Goal: Task Accomplishment & Management: Use online tool/utility

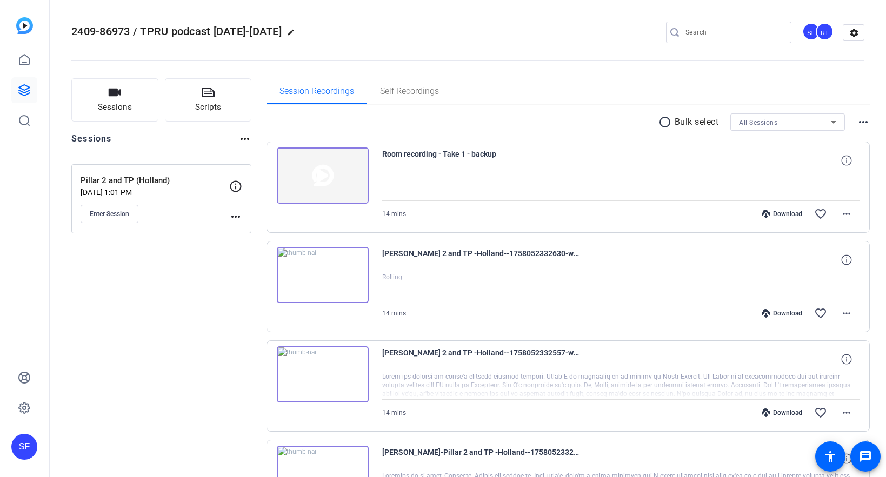
click at [159, 267] on div "Sessions Scripts Sessions more_horiz Pillar 2 and TP ([GEOGRAPHIC_DATA]) [DATE]…" at bounding box center [161, 322] width 180 height 488
click at [245, 139] on mat-icon "more_horiz" at bounding box center [244, 138] width 13 height 13
click at [201, 270] on div at bounding box center [443, 238] width 886 height 477
click at [198, 315] on div "Sessions Scripts Sessions more_horiz Pillar 2 and TP (Holland) Sep 12, 2025 @ 1…" at bounding box center [161, 322] width 180 height 488
click at [114, 103] on span "Sessions" at bounding box center [115, 107] width 34 height 12
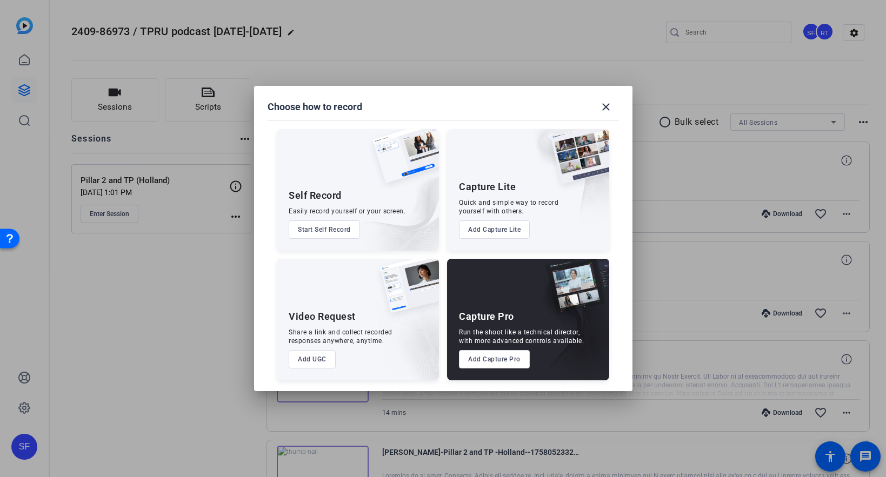
click at [501, 230] on button "Add Capture Lite" at bounding box center [494, 230] width 71 height 18
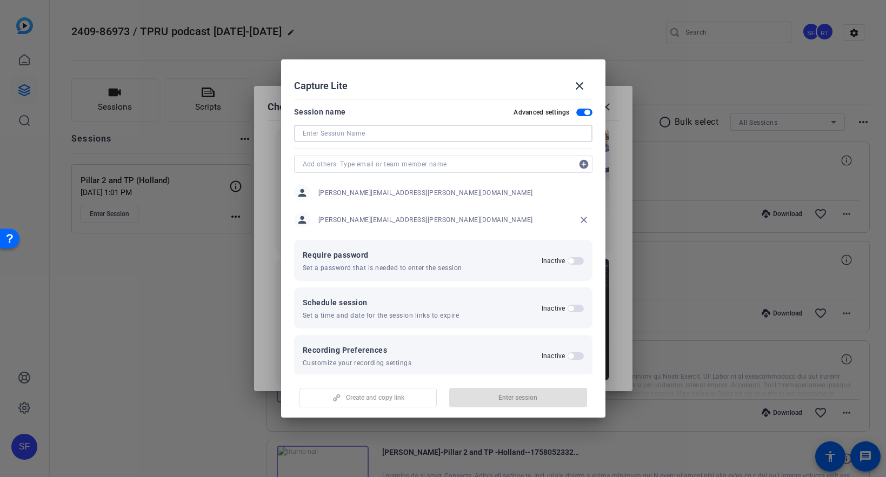
click at [340, 135] on input at bounding box center [443, 133] width 281 height 13
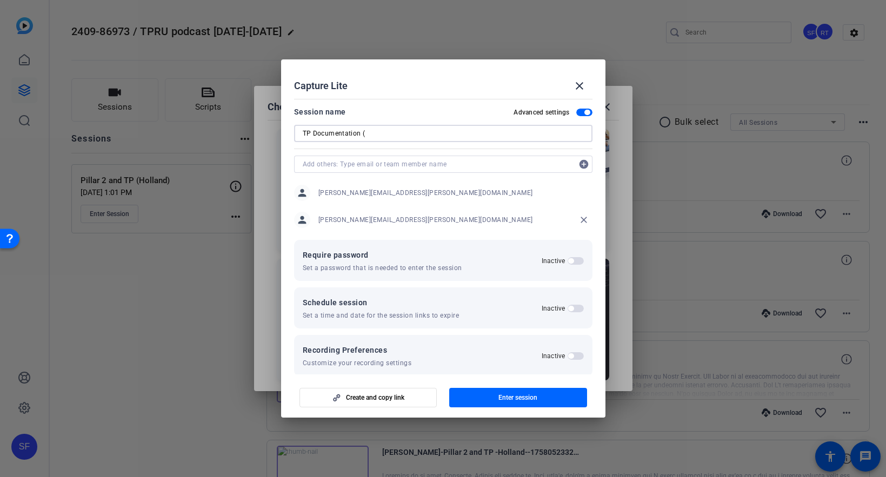
paste input "[PERSON_NAME]"
click at [387, 132] on input "TP Documentation ([PERSON_NAME])" at bounding box center [443, 133] width 281 height 13
type input "TP Documentation (Nair)"
click at [369, 141] on div "TP Documentation (Nair)" at bounding box center [443, 133] width 281 height 17
click at [369, 137] on input "TP Documentation (Nair)" at bounding box center [443, 133] width 281 height 13
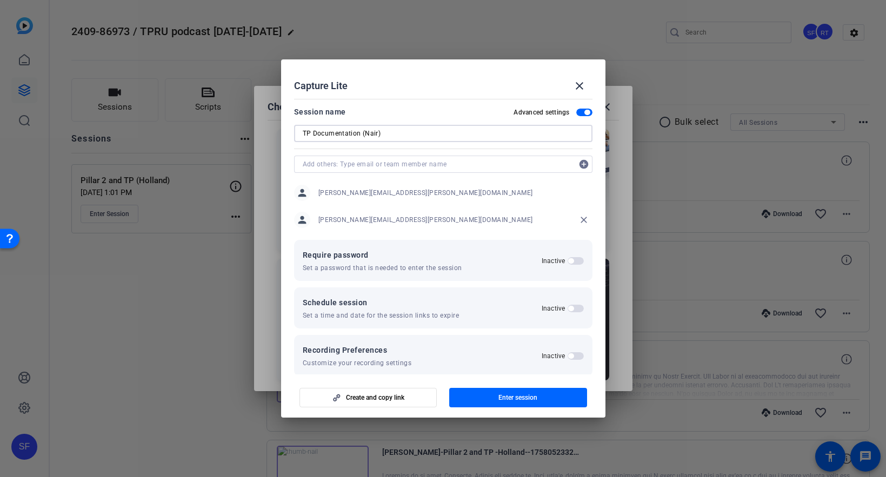
click at [369, 137] on input "TP Documentation (Nair)" at bounding box center [443, 133] width 281 height 13
drag, startPoint x: 398, startPoint y: 398, endPoint x: 286, endPoint y: 371, distance: 114.7
click at [398, 398] on span "Create and copy link" at bounding box center [375, 397] width 58 height 9
click at [576, 84] on mat-icon "close" at bounding box center [579, 85] width 13 height 13
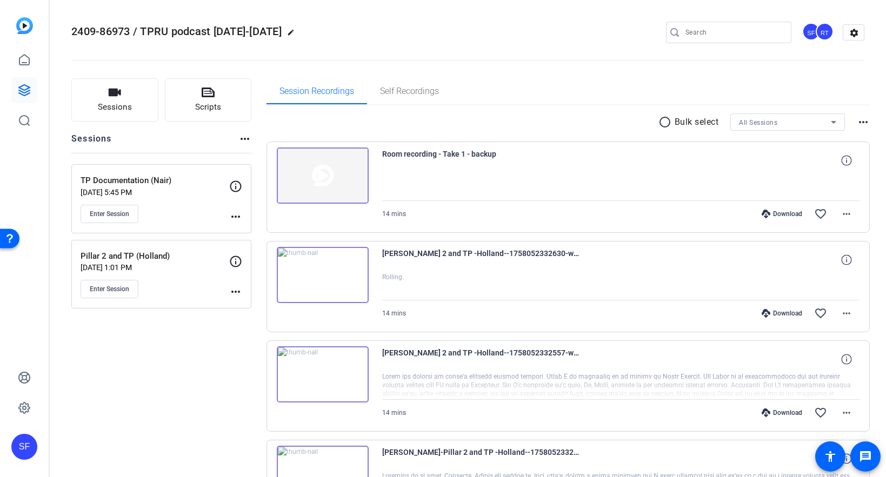
click at [234, 214] on mat-icon "more_horiz" at bounding box center [235, 216] width 13 height 13
click at [247, 232] on span "Edit Session" at bounding box center [262, 232] width 49 height 13
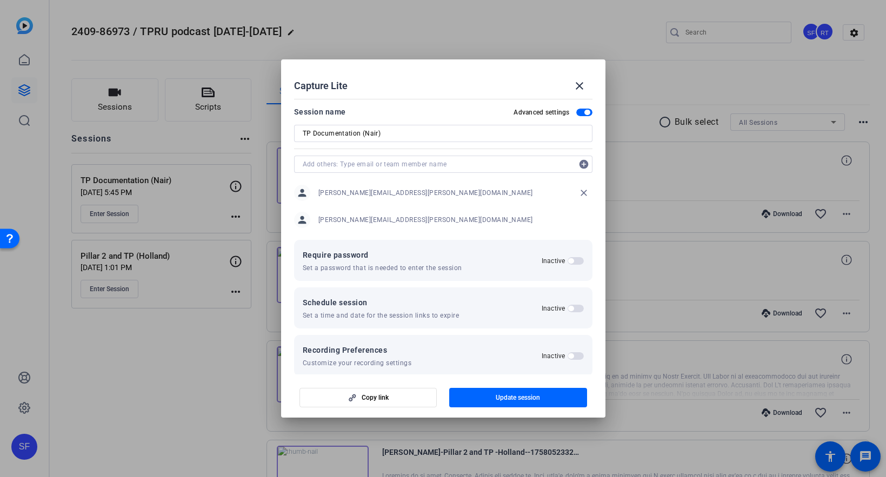
click at [352, 135] on input "TP Documentation (Nair)" at bounding box center [443, 133] width 281 height 13
drag, startPoint x: 342, startPoint y: 133, endPoint x: 353, endPoint y: 133, distance: 11.3
click at [342, 133] on input "TP Documentation (Nair)" at bounding box center [443, 133] width 281 height 13
drag, startPoint x: 357, startPoint y: 134, endPoint x: 287, endPoint y: 138, distance: 70.4
click at [287, 138] on mat-dialog-content "Session name Advanced settings TP Documentation (Nair) add_circle person [PERSO…" at bounding box center [443, 234] width 324 height 279
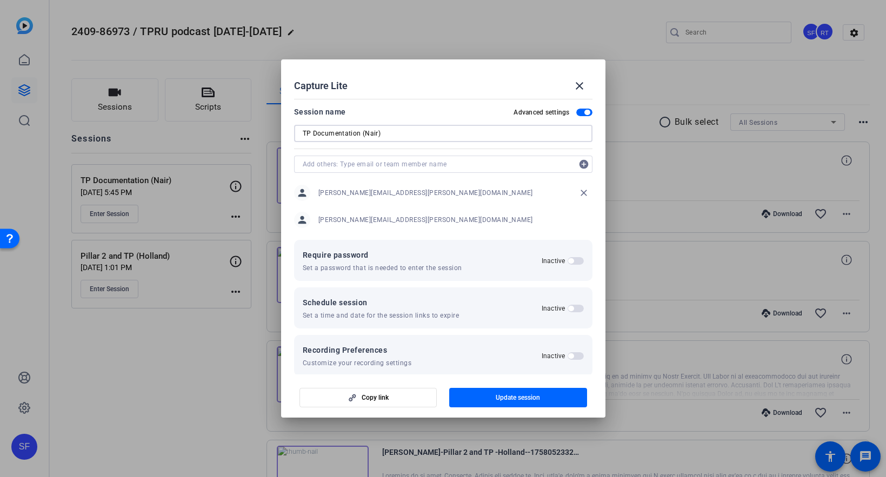
click at [333, 135] on input "TP Documentation (Nair)" at bounding box center [443, 133] width 281 height 13
drag, startPoint x: 358, startPoint y: 134, endPoint x: 293, endPoint y: 131, distance: 64.4
click at [294, 131] on div "TP Documentation (Nair)" at bounding box center [443, 133] width 298 height 17
paste input "d"
type input "TP documentation (Nair)"
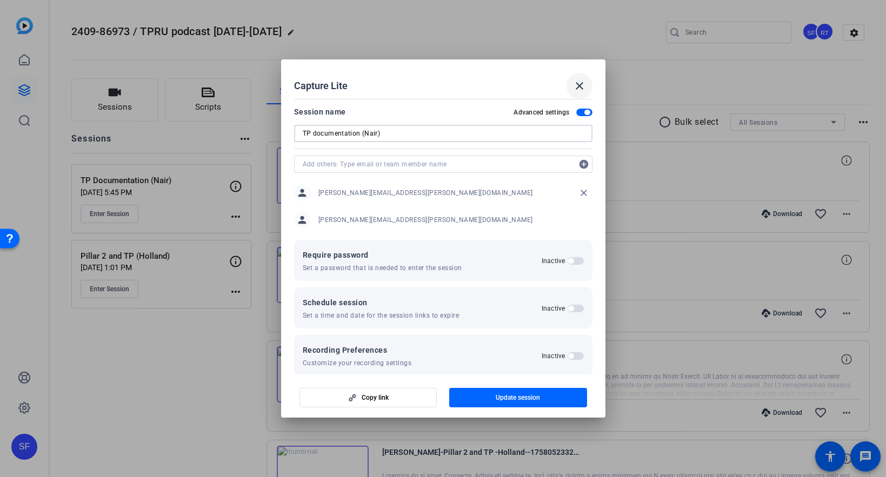
click at [580, 77] on span at bounding box center [579, 86] width 26 height 26
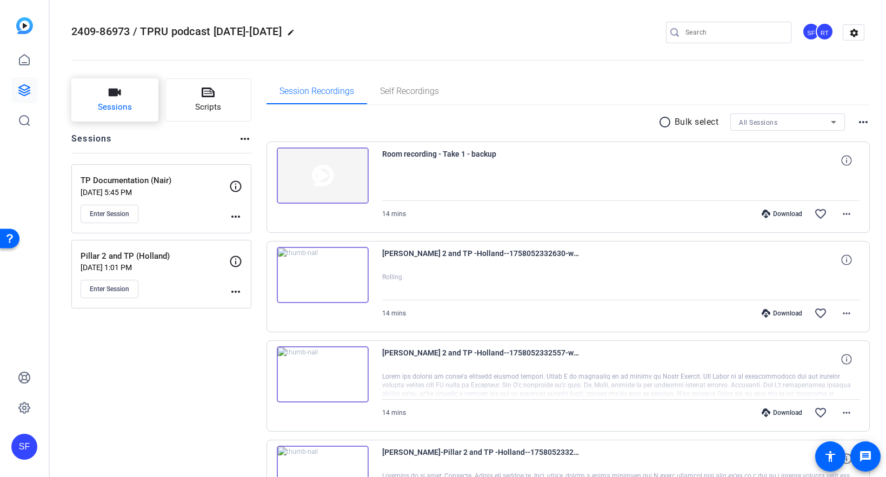
click at [120, 106] on span "Sessions" at bounding box center [115, 107] width 34 height 12
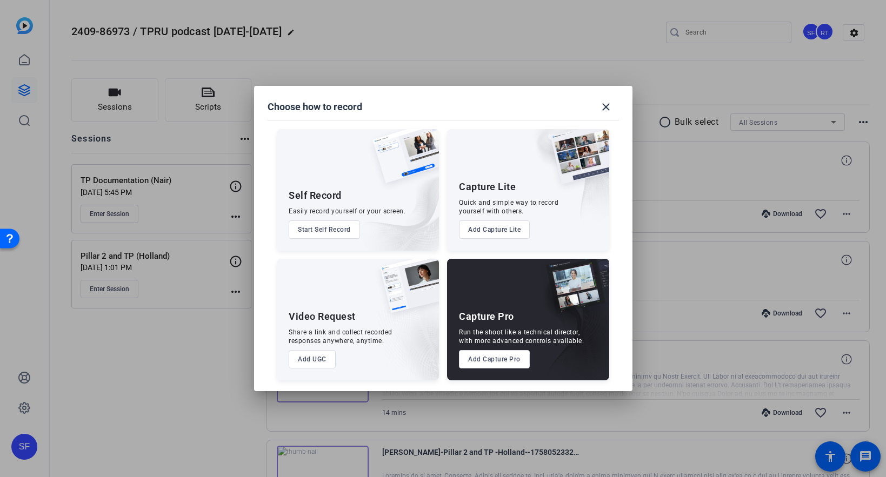
click at [494, 224] on button "Add Capture Lite" at bounding box center [494, 230] width 71 height 18
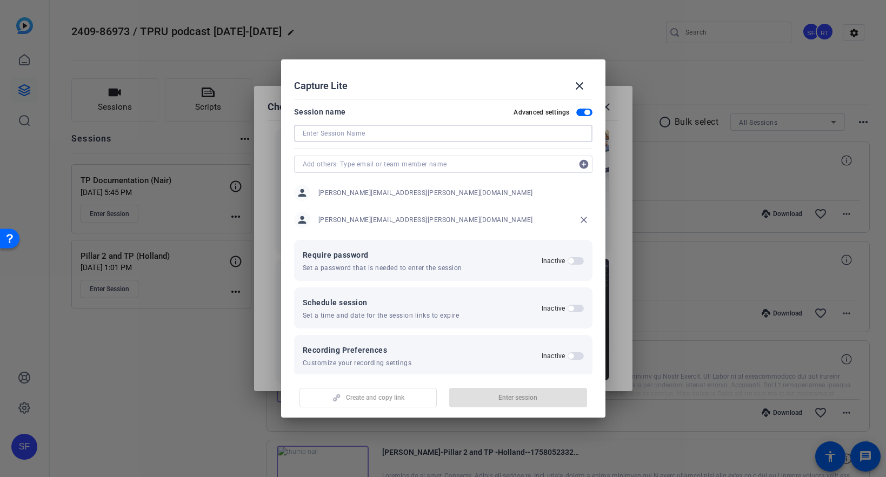
click at [328, 139] on input at bounding box center [443, 133] width 281 height 13
paste input "Medtronic and [PERSON_NAME] ([PERSON_NAME] & [PERSON_NAME])"
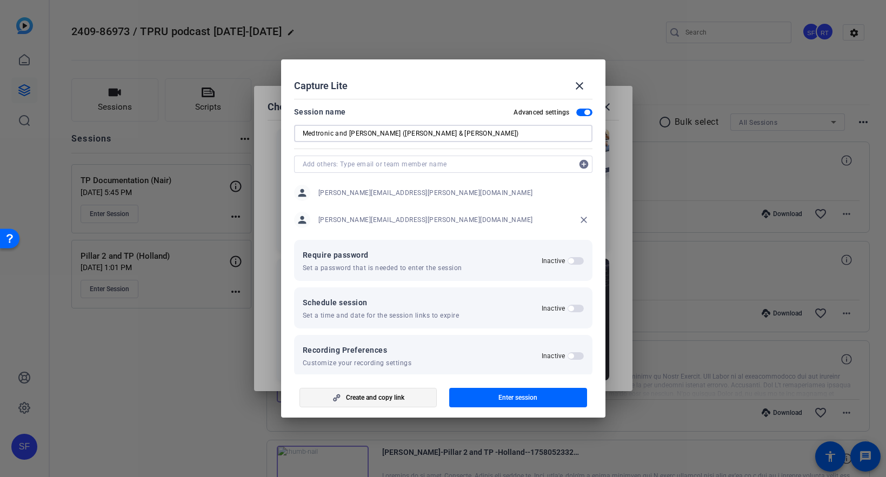
type input "Medtronic and [PERSON_NAME] ([PERSON_NAME] & [PERSON_NAME])"
click at [362, 398] on span "Create and copy link" at bounding box center [375, 397] width 58 height 9
click at [580, 84] on mat-icon "close" at bounding box center [579, 85] width 13 height 13
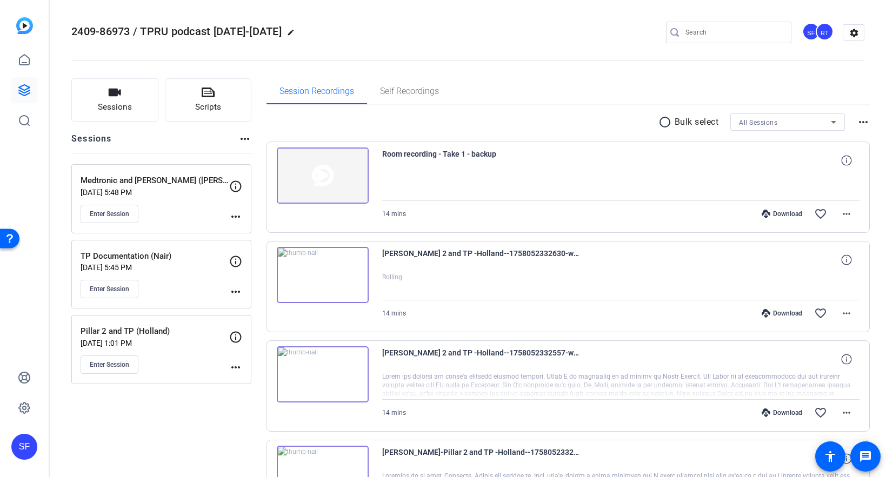
click at [818, 32] on div "RT" at bounding box center [825, 32] width 18 height 18
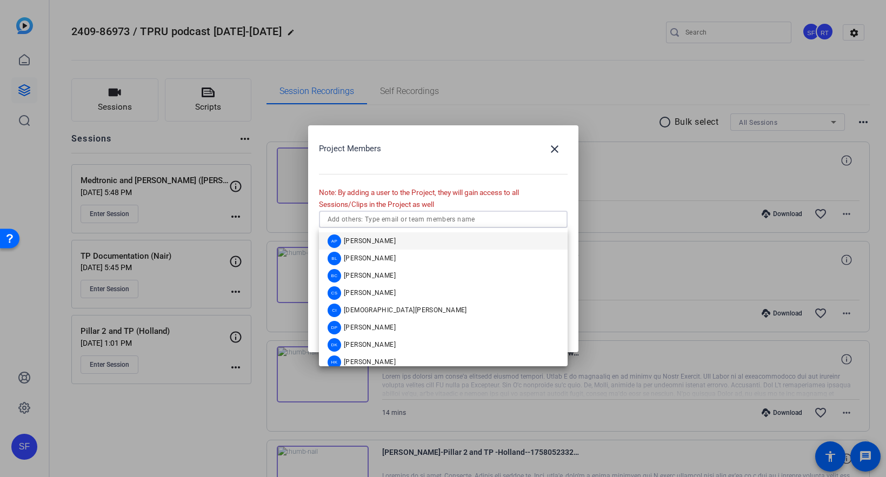
click at [394, 216] on input "text" at bounding box center [443, 219] width 231 height 13
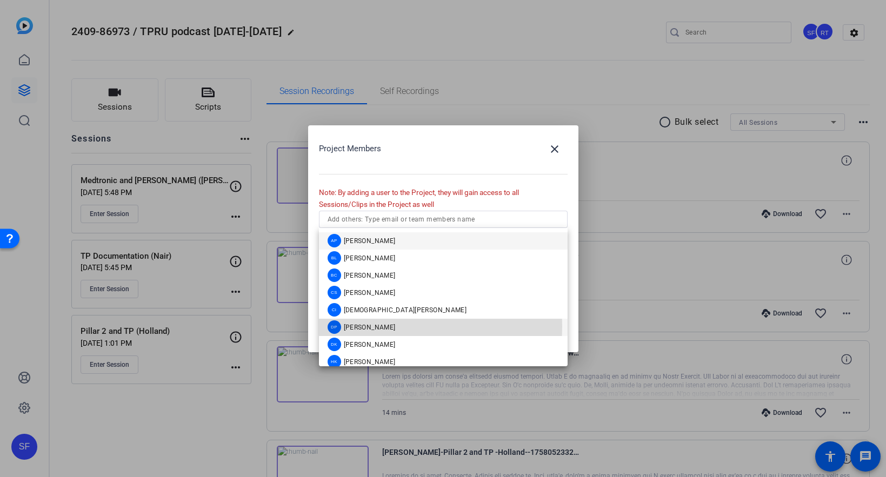
click at [365, 326] on span "[PERSON_NAME]" at bounding box center [370, 327] width 52 height 9
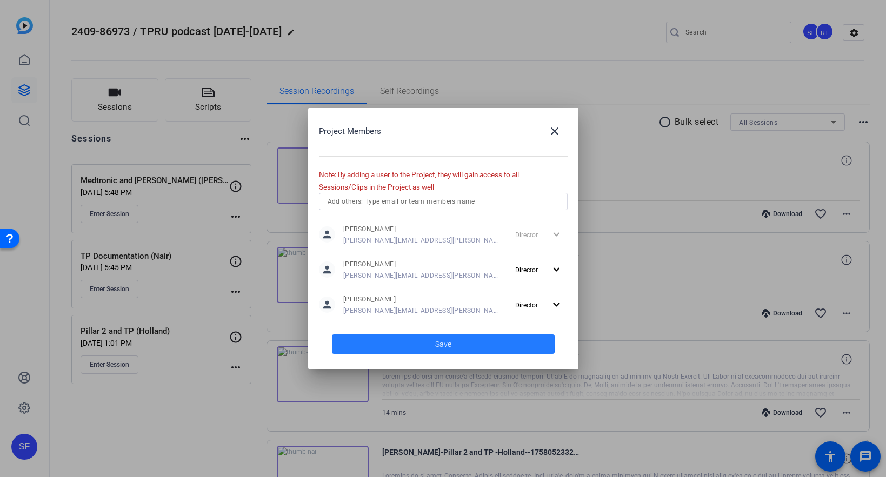
click at [427, 343] on span at bounding box center [443, 344] width 223 height 26
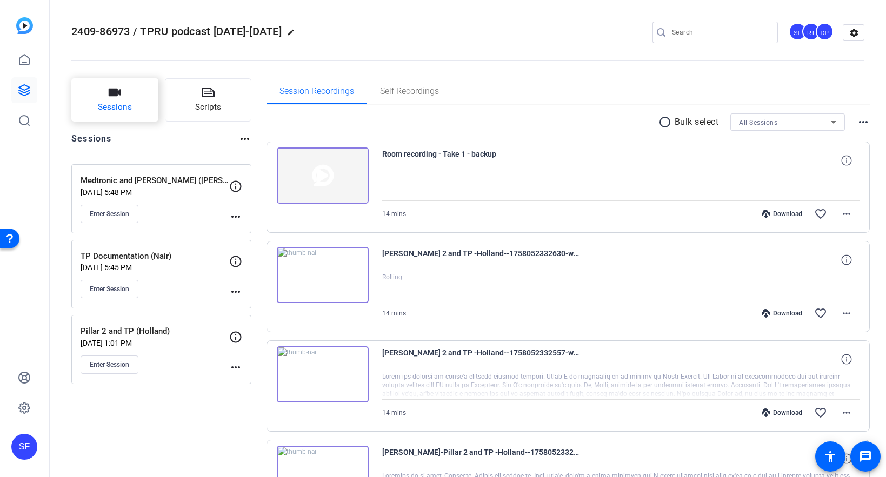
click at [109, 101] on span "Sessions" at bounding box center [115, 107] width 34 height 12
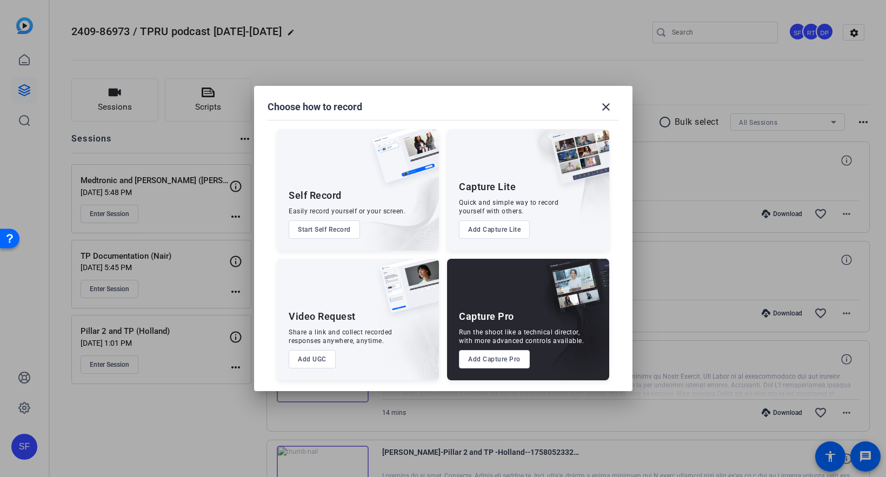
click at [499, 223] on button "Add Capture Lite" at bounding box center [494, 230] width 71 height 18
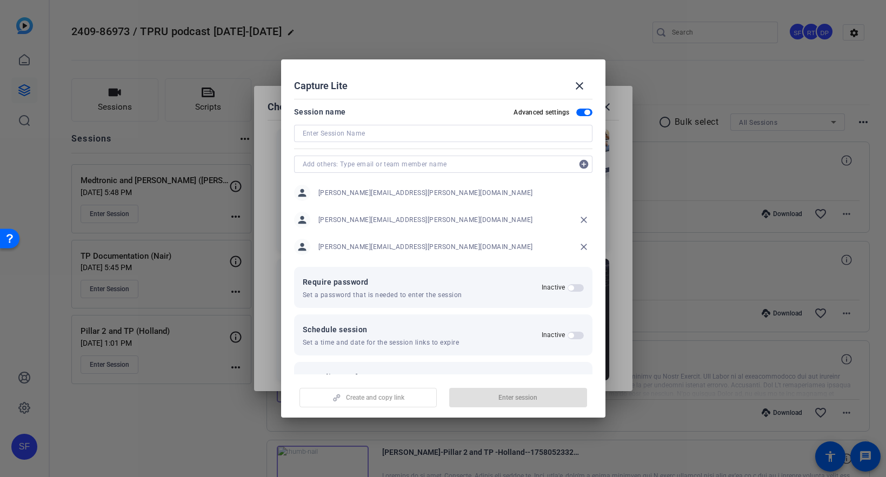
click at [498, 228] on form "Session name Advanced settings add_circle person [PERSON_NAME][EMAIL_ADDRESS][P…" at bounding box center [443, 300] width 298 height 391
click at [343, 137] on input at bounding box center [443, 133] width 281 height 13
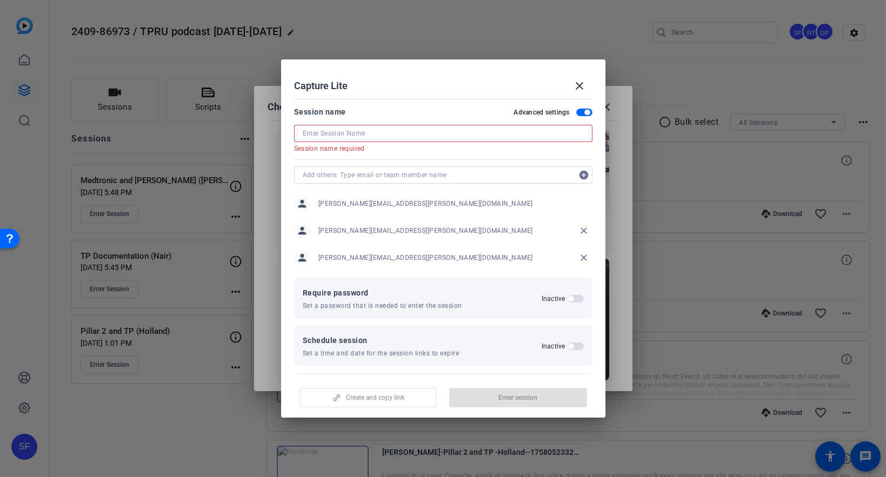
click at [324, 130] on input at bounding box center [443, 133] width 281 height 13
paste input "TP podcast with [PERSON_NAME]"
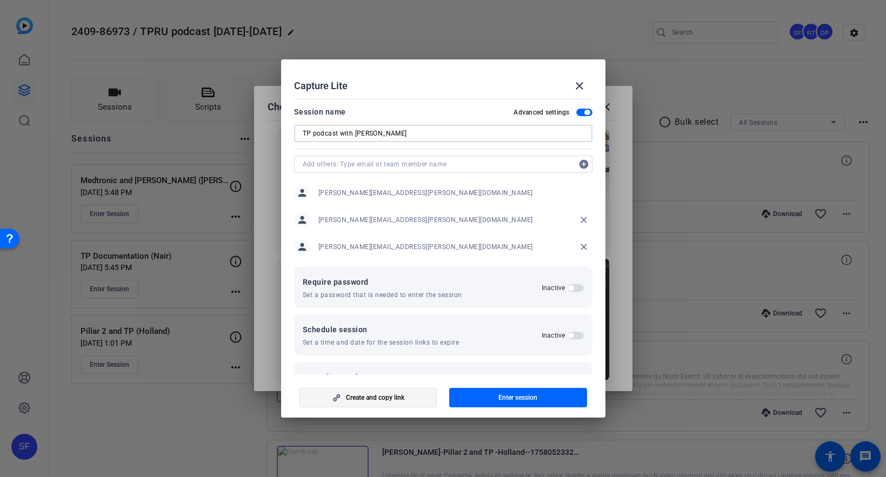
type input "TP podcast with [PERSON_NAME]"
click at [389, 393] on span "Create and copy link" at bounding box center [375, 397] width 58 height 9
drag, startPoint x: 392, startPoint y: 398, endPoint x: 383, endPoint y: 396, distance: 9.6
click at [391, 398] on span "button" at bounding box center [368, 398] width 137 height 26
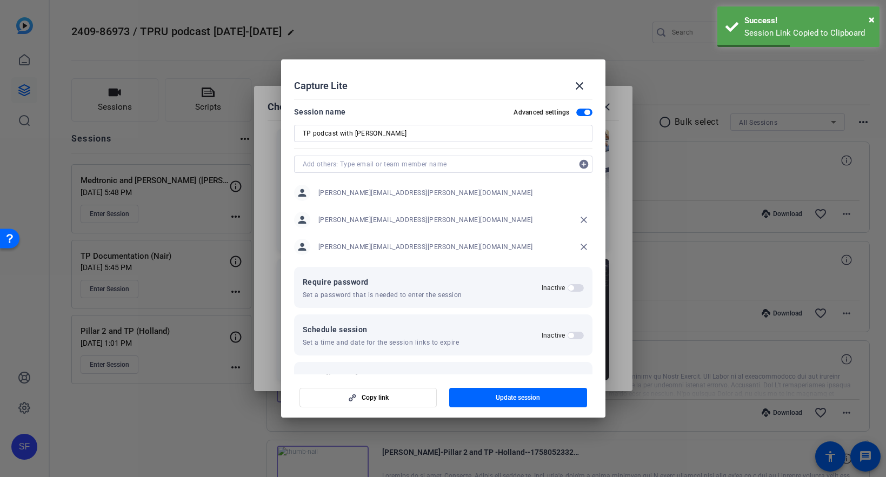
click at [363, 138] on input "TP podcast with [PERSON_NAME]" at bounding box center [443, 133] width 281 height 13
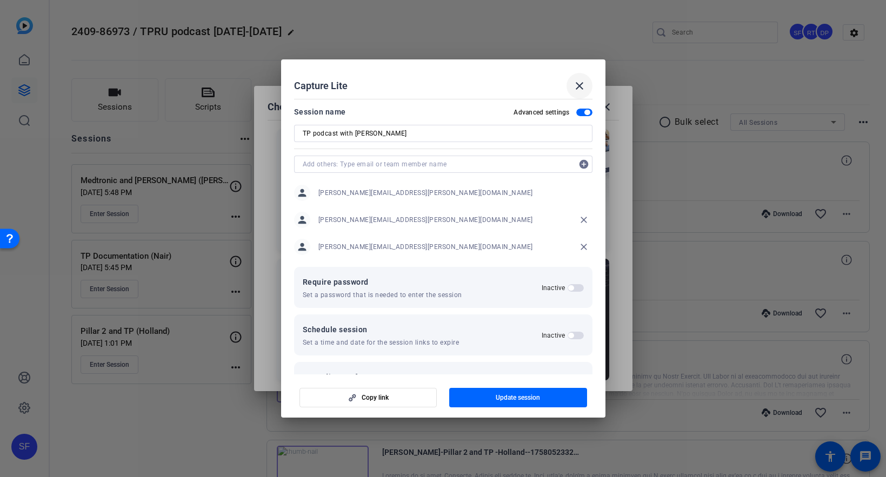
click at [575, 84] on mat-icon "close" at bounding box center [579, 85] width 13 height 13
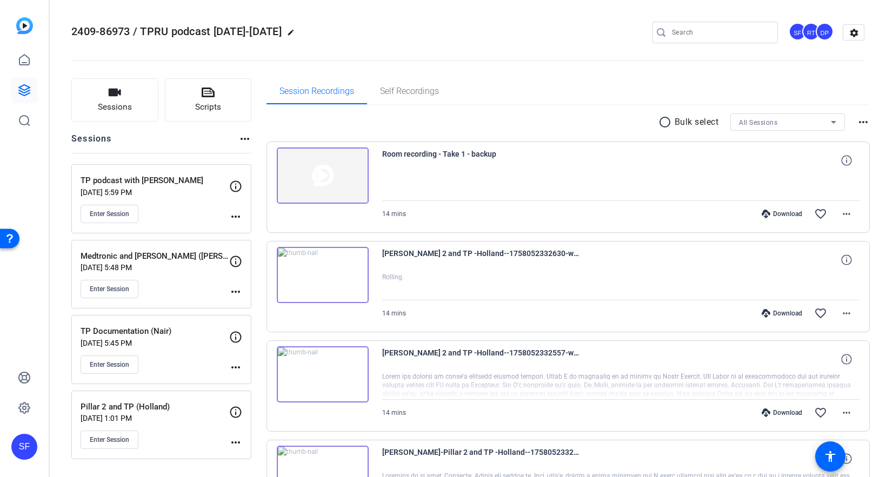
click at [25, 186] on div "SF" at bounding box center [24, 238] width 49 height 477
